Goal: Entertainment & Leisure: Consume media (video, audio)

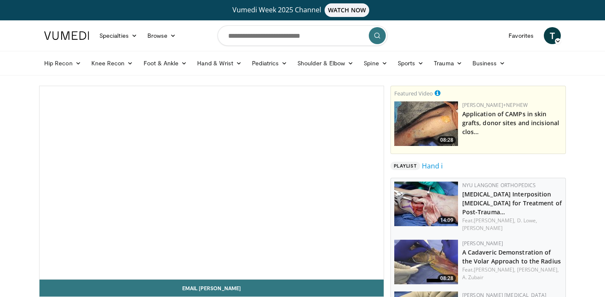
click at [212, 183] on span "Video Player" at bounding box center [212, 183] width 0 height 0
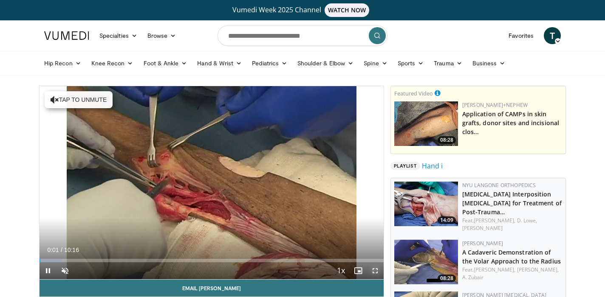
click at [373, 271] on span "Video Player" at bounding box center [375, 271] width 17 height 17
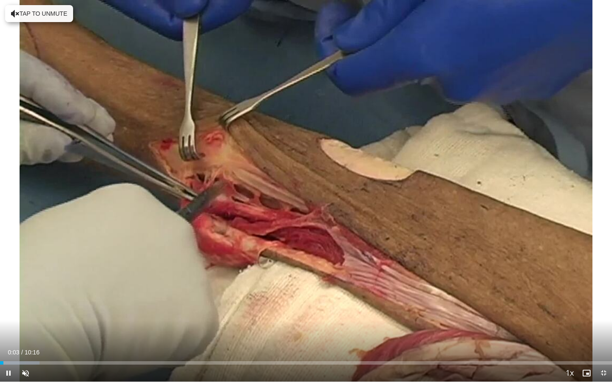
click at [184, 297] on div "Current Time 0:03 / Duration 10:16 Pause Skip Backward Skip Forward Unmute Load…" at bounding box center [306, 373] width 612 height 17
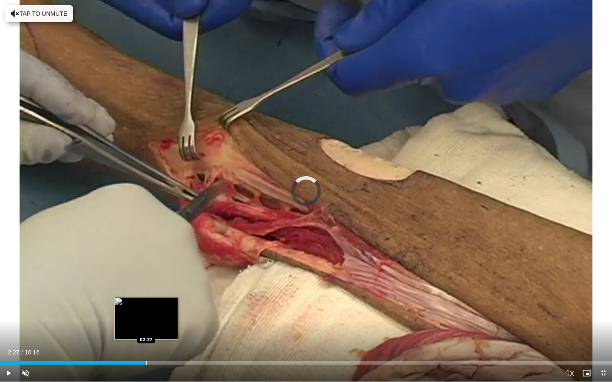
click at [146, 297] on div "Loaded : 6.47% 02:27 02:27" at bounding box center [306, 363] width 612 height 3
